Goal: Information Seeking & Learning: Learn about a topic

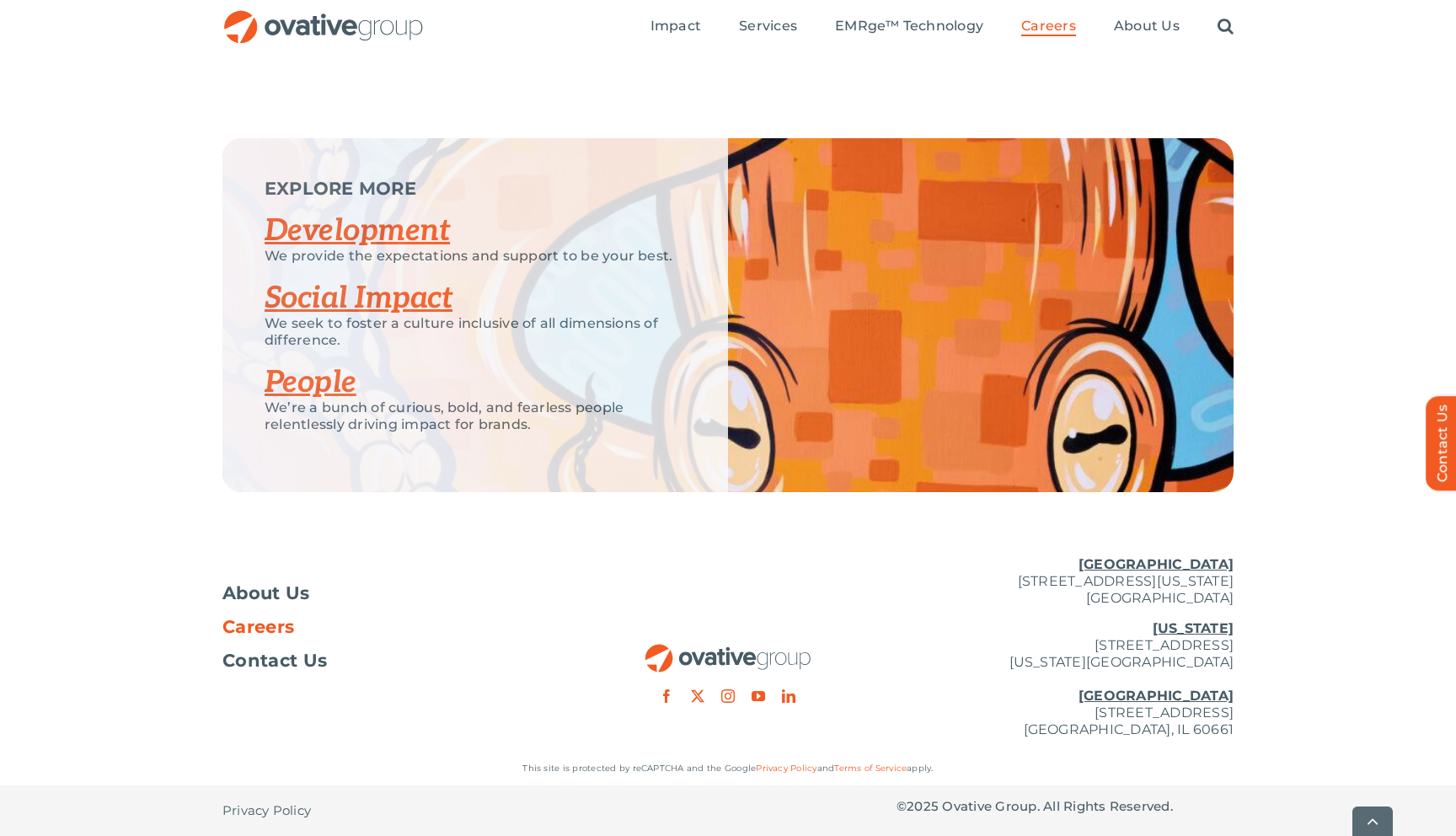
scroll to position [3169, 0]
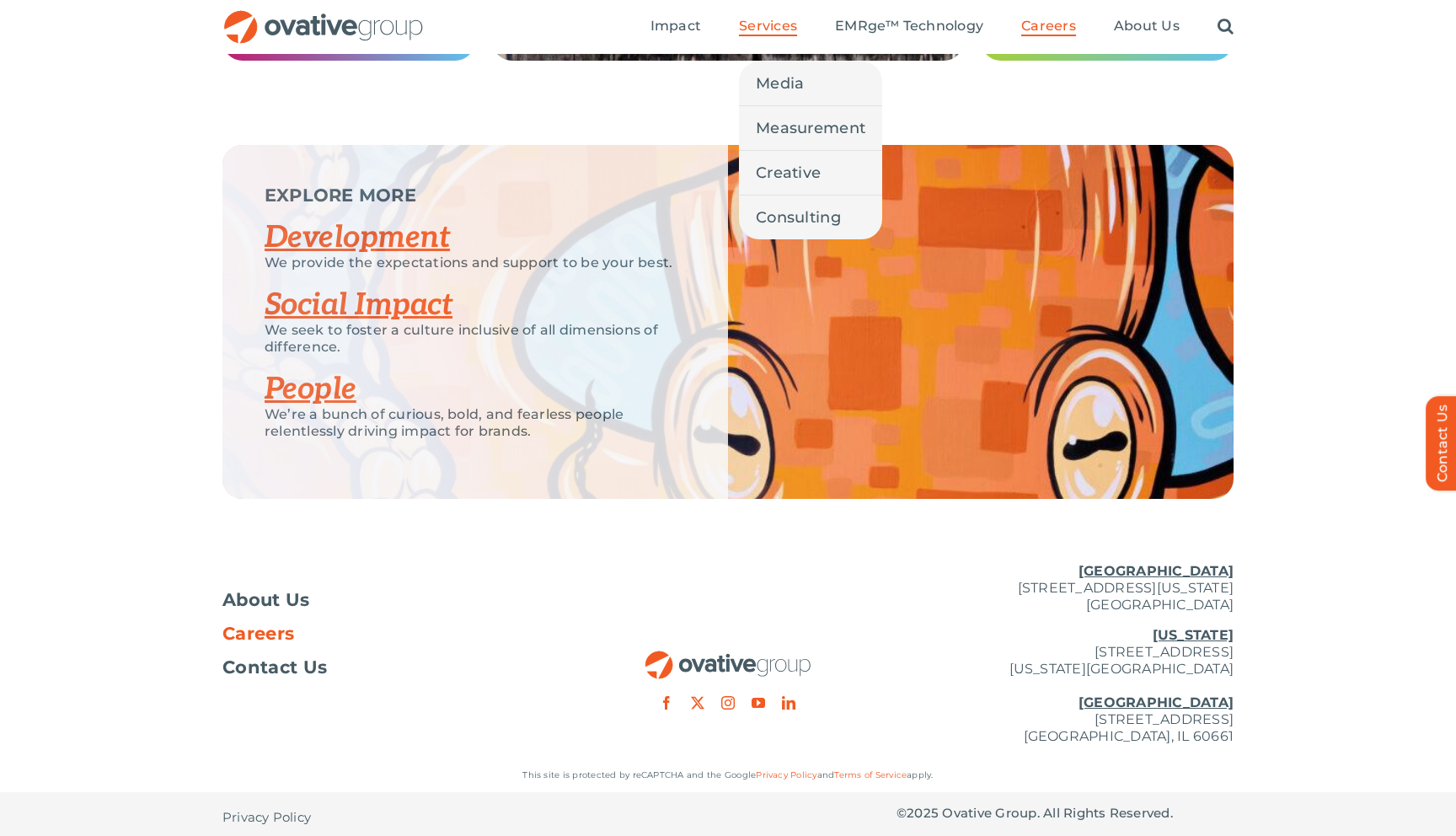
click at [772, 22] on span "Services" at bounding box center [768, 26] width 59 height 16
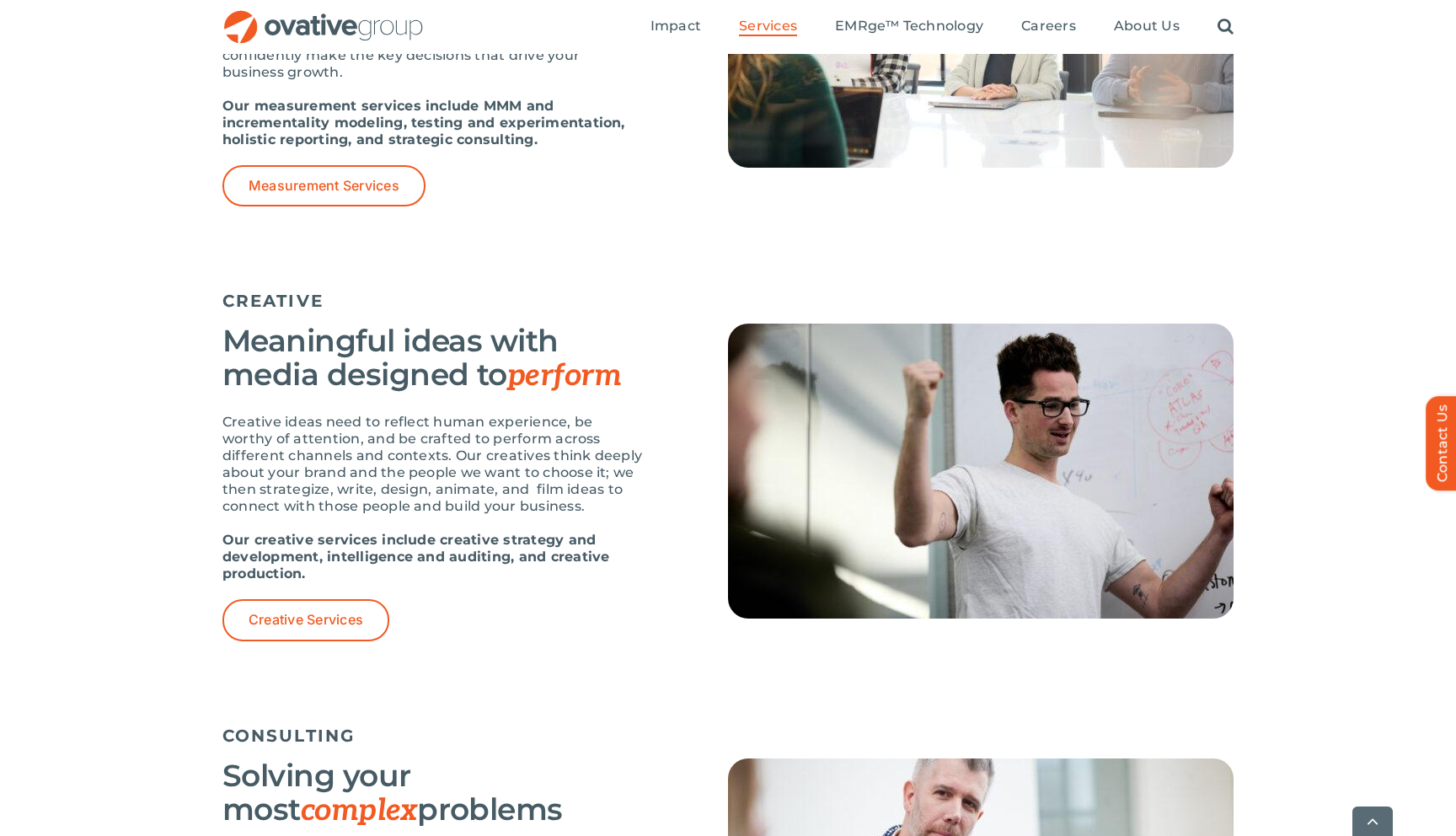
scroll to position [1678, 0]
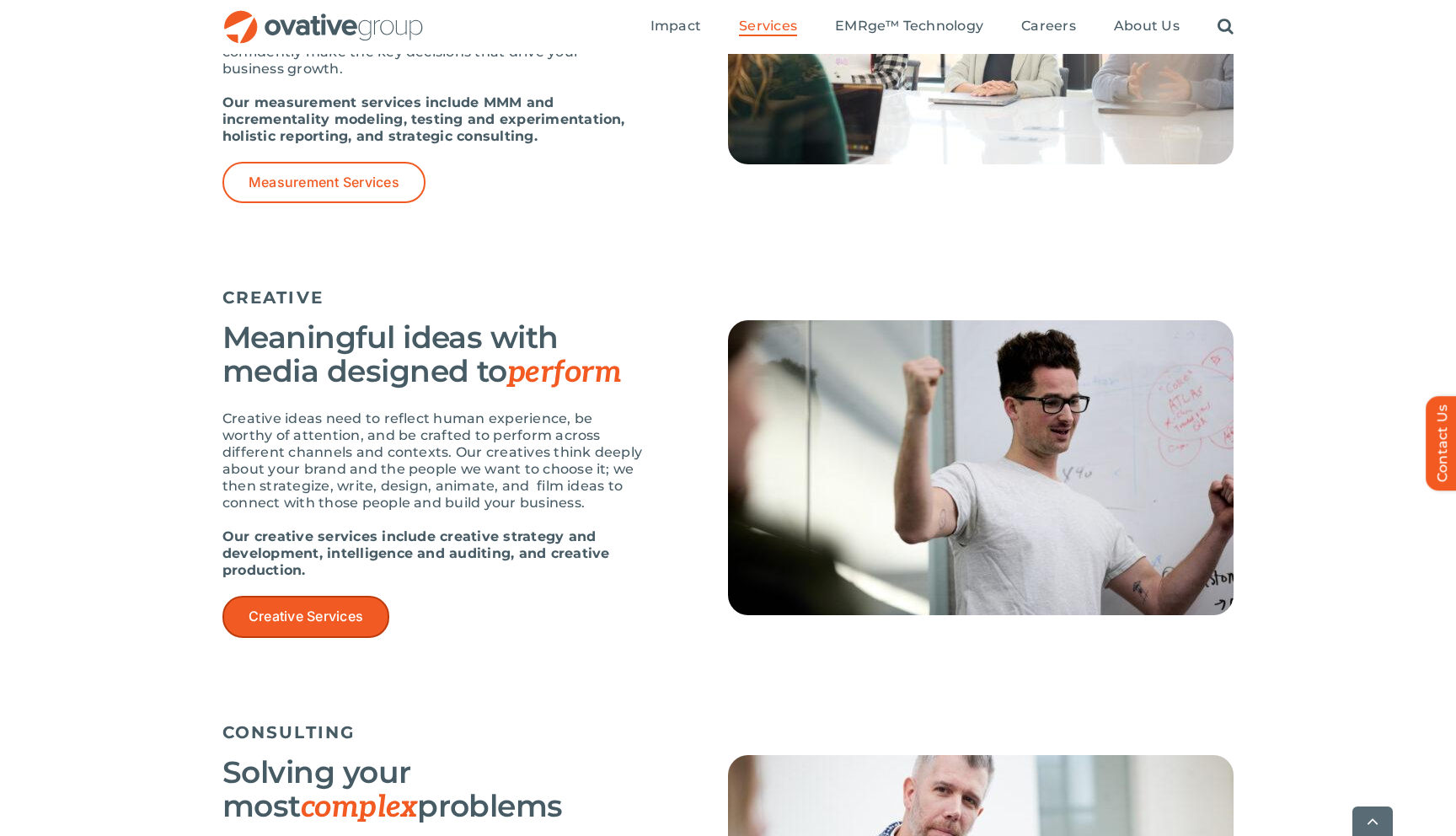
click at [348, 613] on span "Creative Services" at bounding box center [306, 616] width 114 height 16
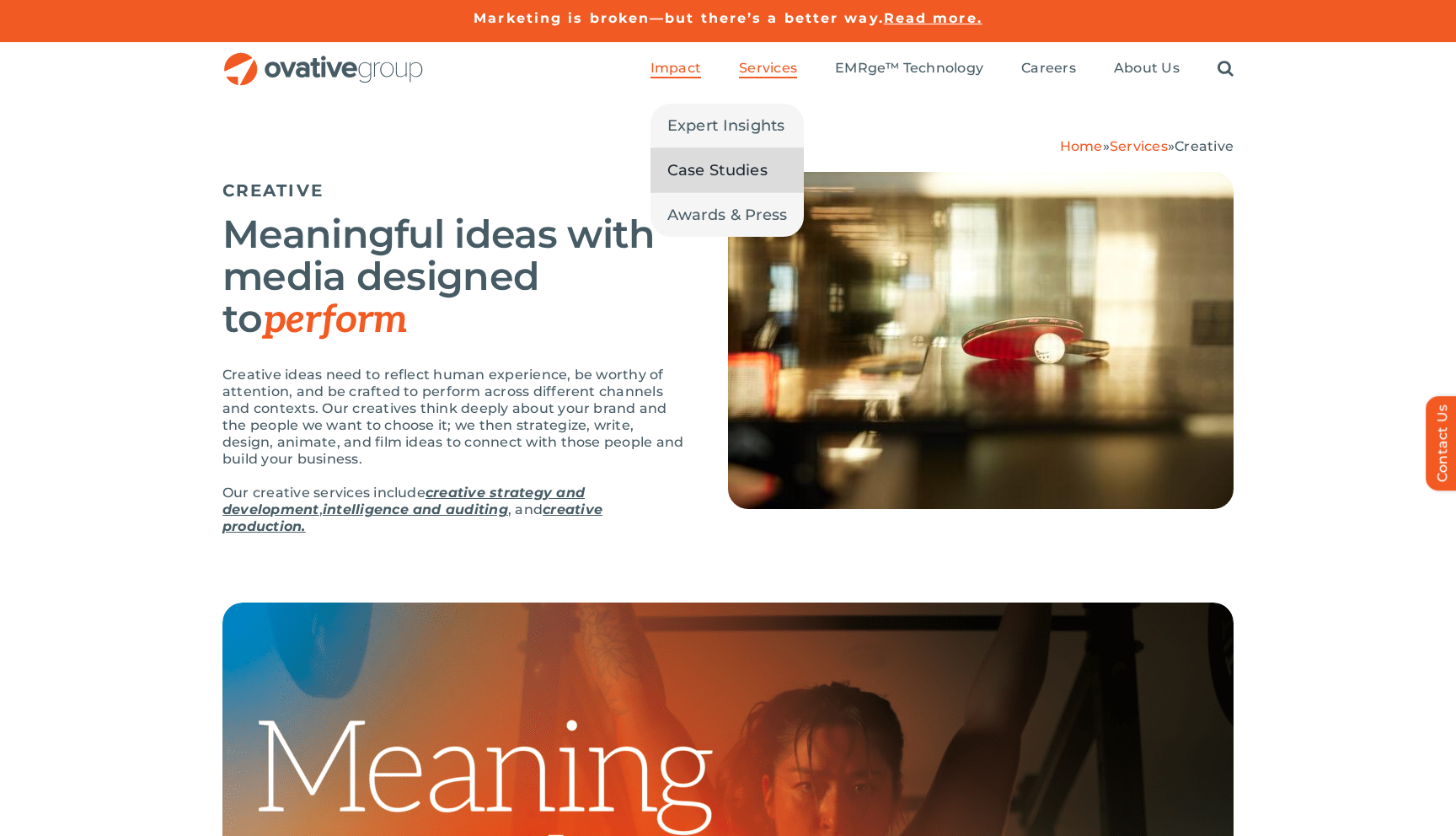
click at [698, 164] on span "Case Studies" at bounding box center [718, 170] width 101 height 24
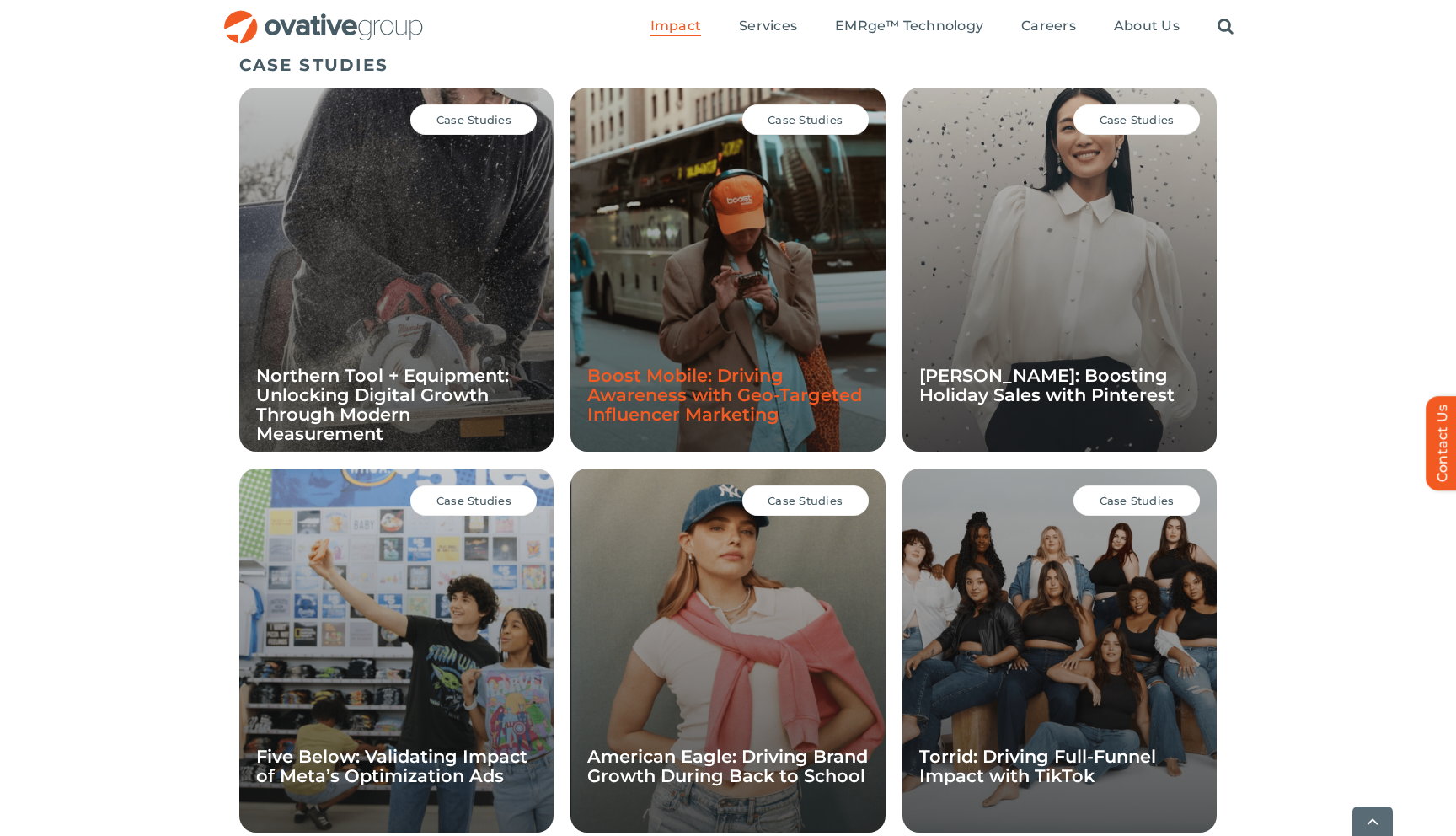
scroll to position [1161, 0]
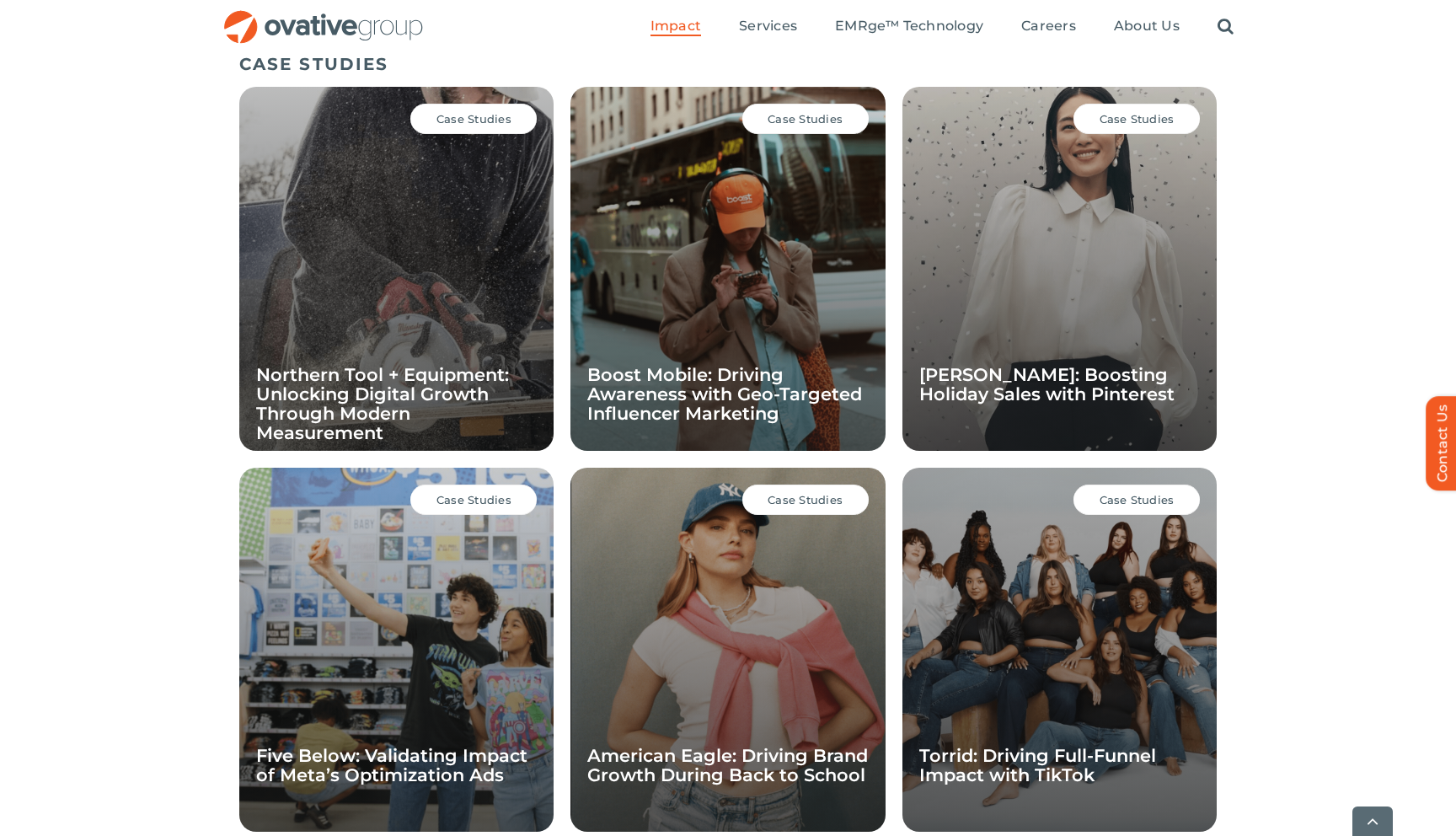
click at [808, 608] on div "Case Studies American Eagle: Driving Brand Growth During Back to School" at bounding box center [727, 650] width 314 height 364
click at [1157, 504] on span "Case Studies" at bounding box center [1137, 499] width 75 height 14
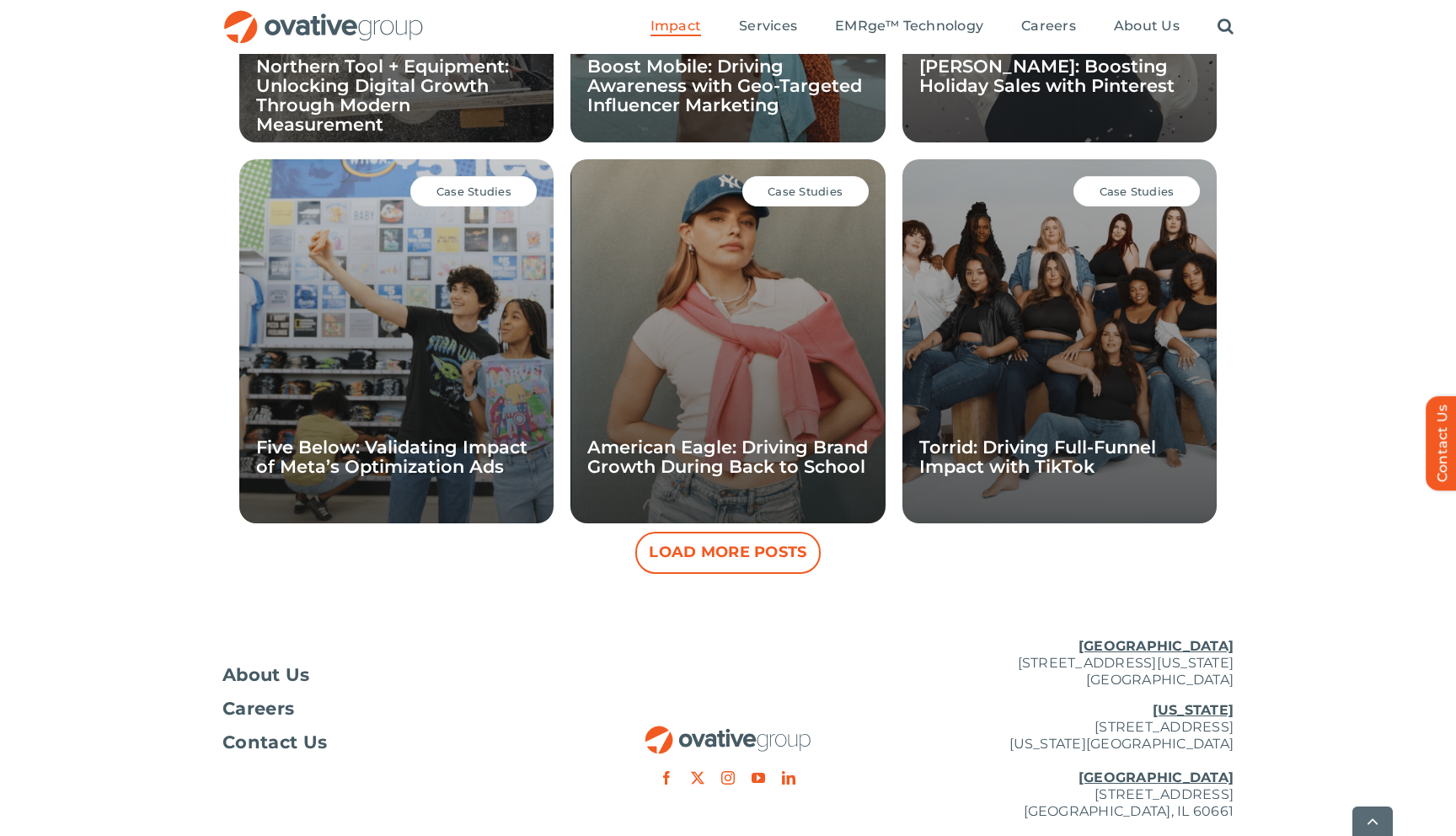
scroll to position [1471, 0]
click at [1050, 472] on link "Torrid: Driving Full-Funnel Impact with TikTok" at bounding box center [1038, 456] width 237 height 40
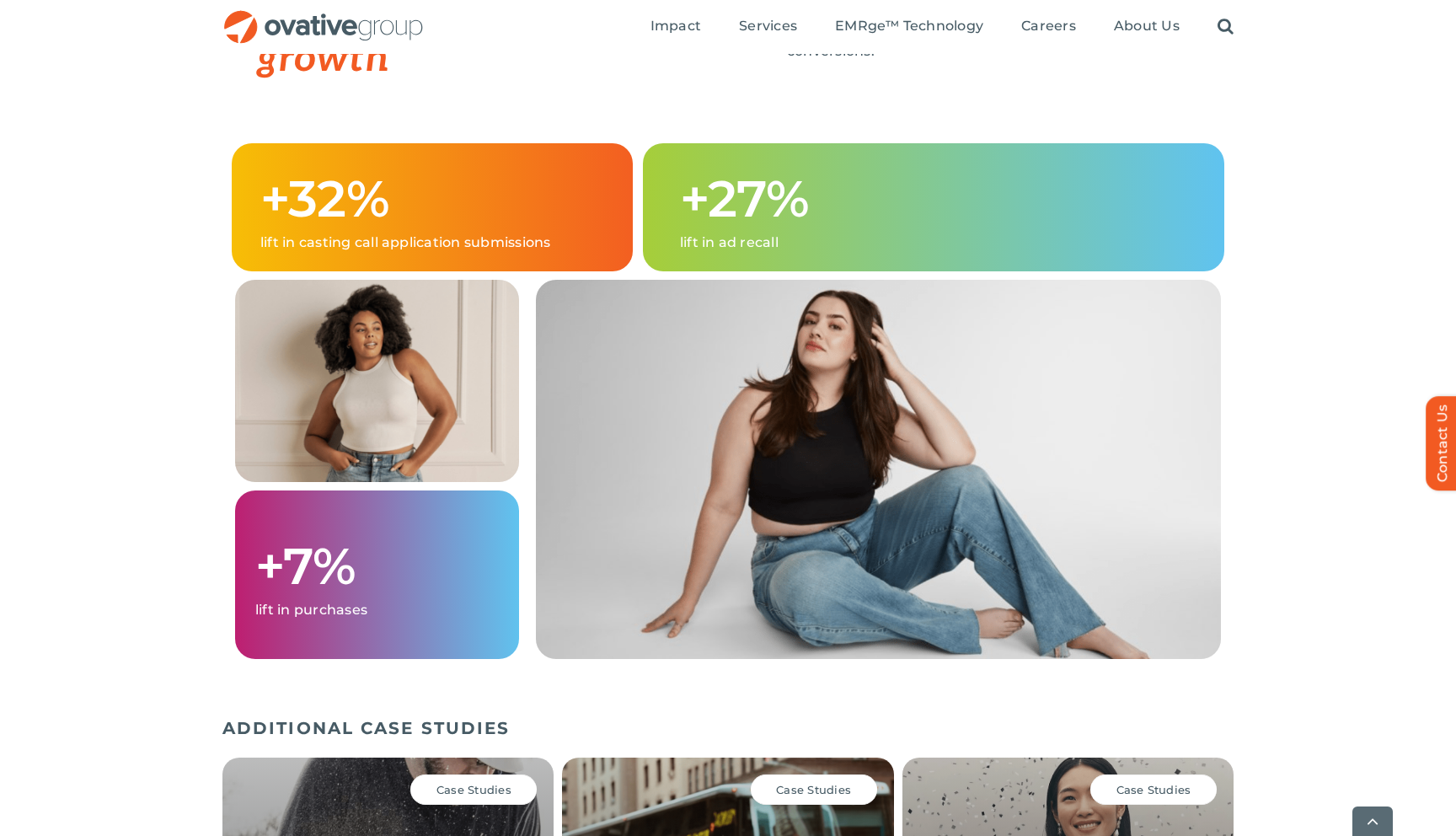
scroll to position [1774, 0]
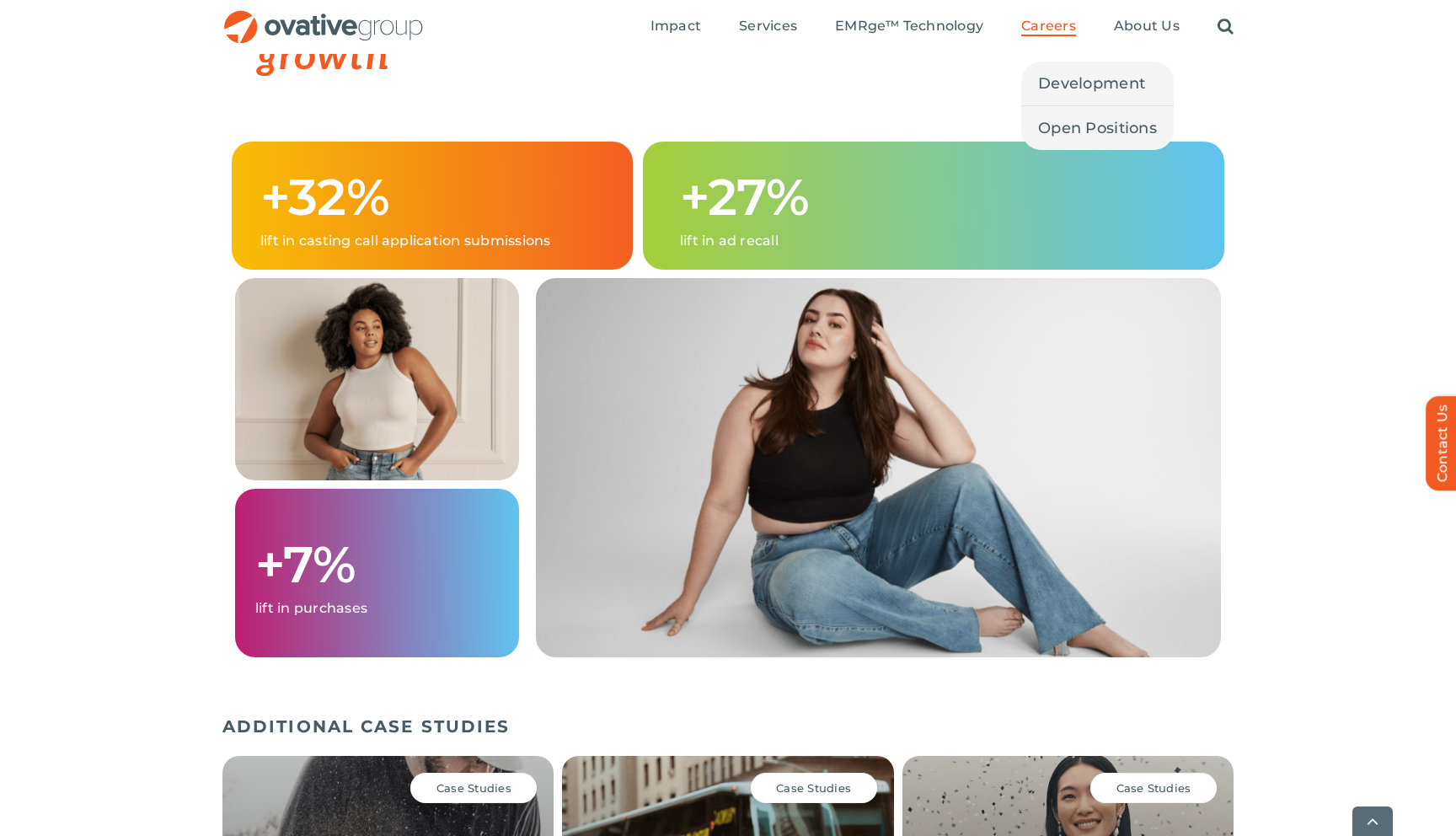
click at [1059, 29] on span "Careers" at bounding box center [1049, 26] width 55 height 16
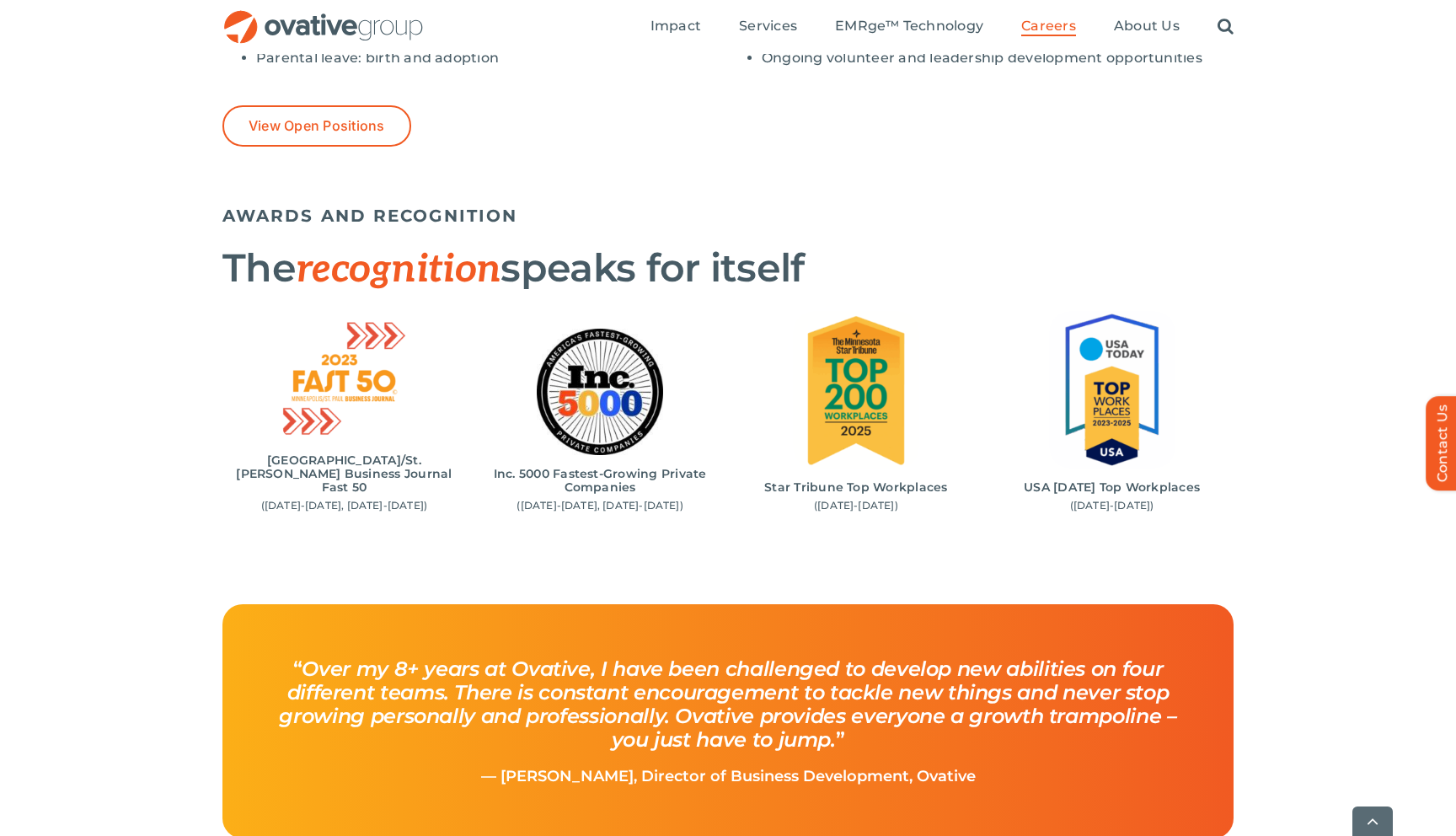
scroll to position [1540, 0]
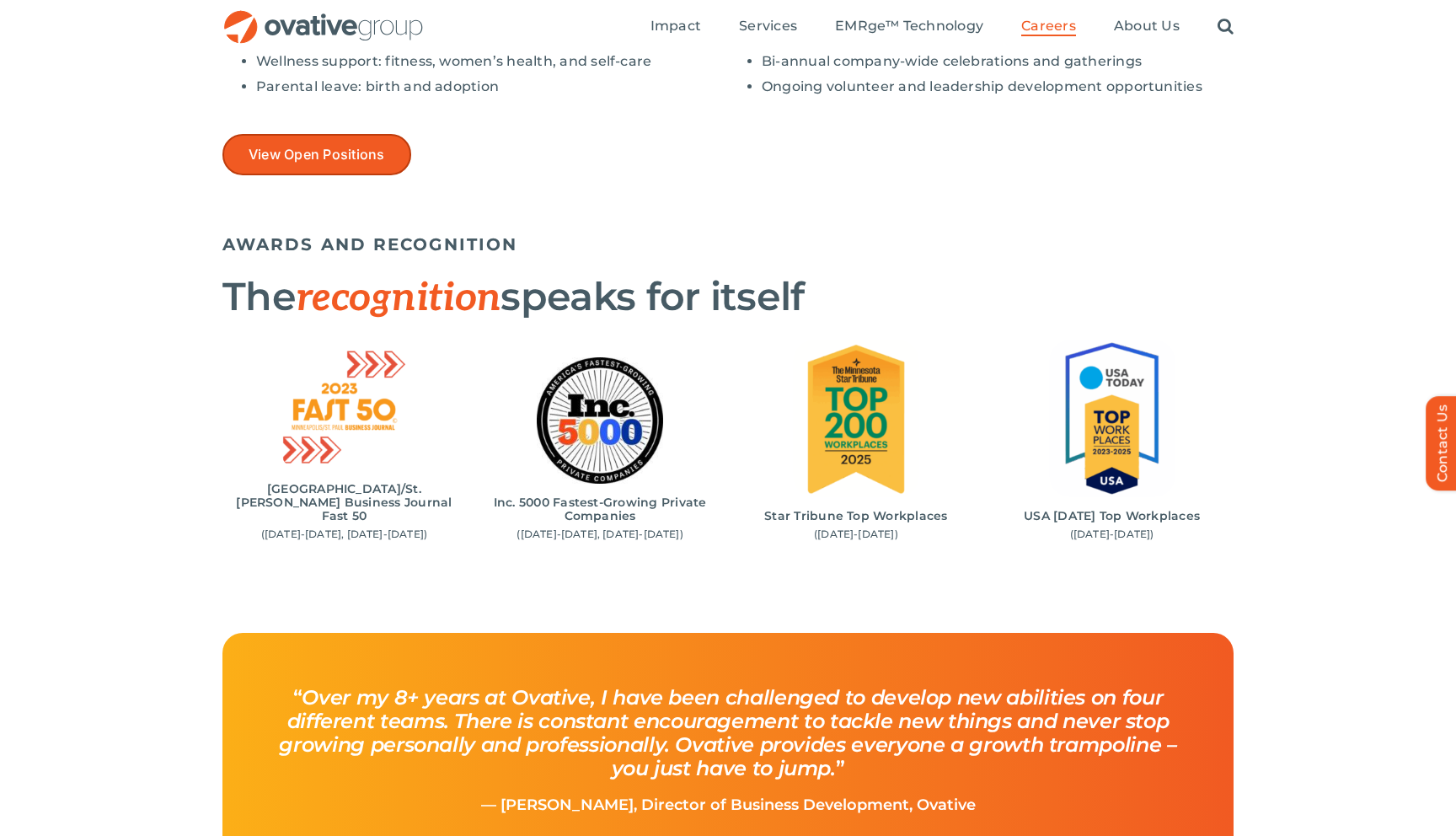
click at [359, 149] on span "View Open Positions" at bounding box center [317, 154] width 136 height 16
